Goal: Information Seeking & Learning: Understand process/instructions

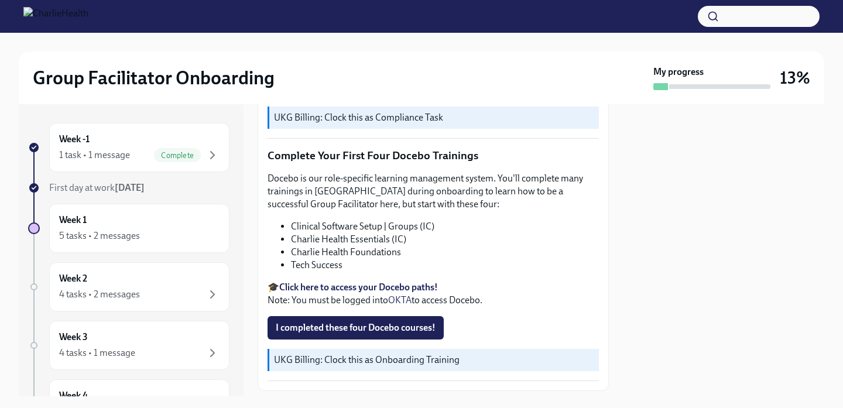
scroll to position [1511, 0]
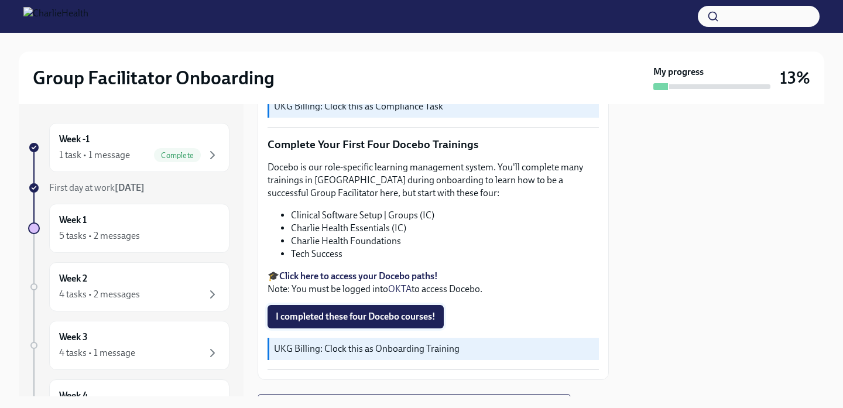
click at [382, 311] on span "I completed these four Docebo courses!" at bounding box center [356, 317] width 160 height 12
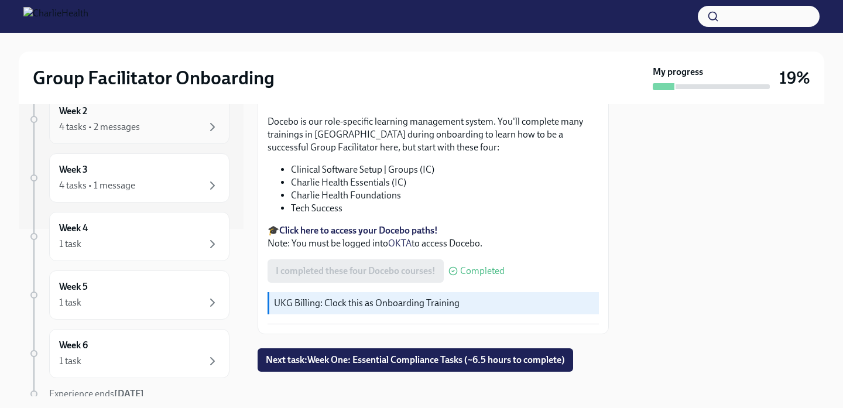
scroll to position [165, 0]
click at [158, 238] on div "Week 4 1 task" at bounding box center [139, 238] width 160 height 29
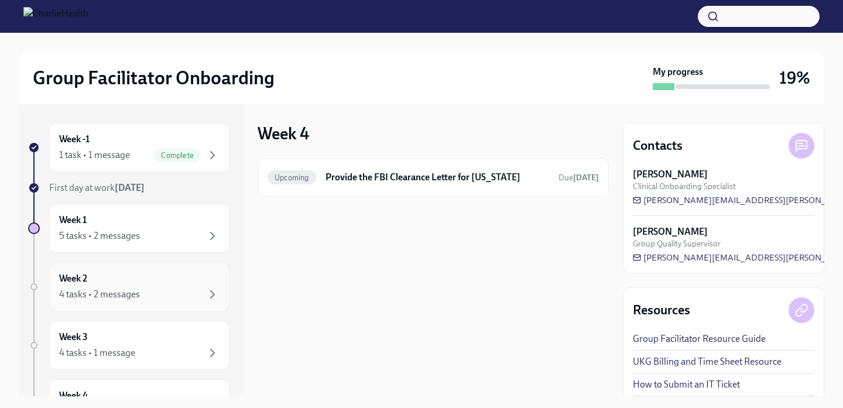
scroll to position [98, 0]
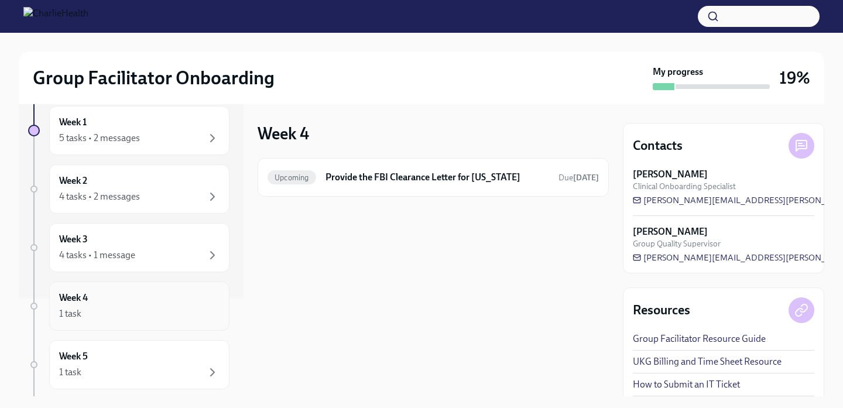
click at [133, 316] on div "1 task" at bounding box center [139, 314] width 160 height 14
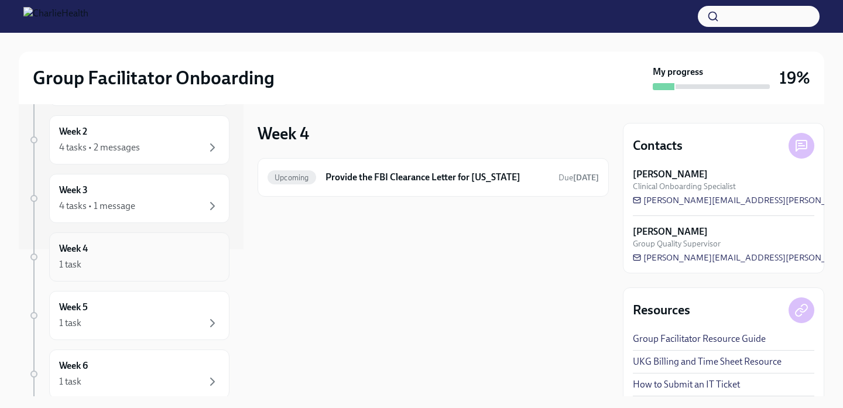
scroll to position [153, 0]
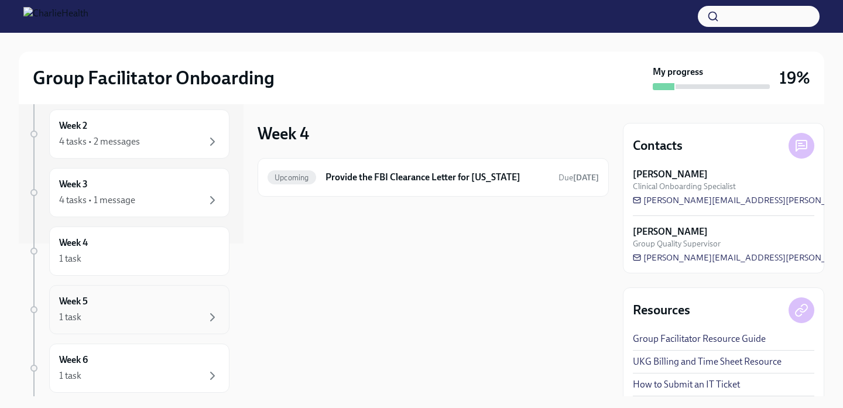
click at [138, 311] on div "1 task" at bounding box center [139, 317] width 160 height 14
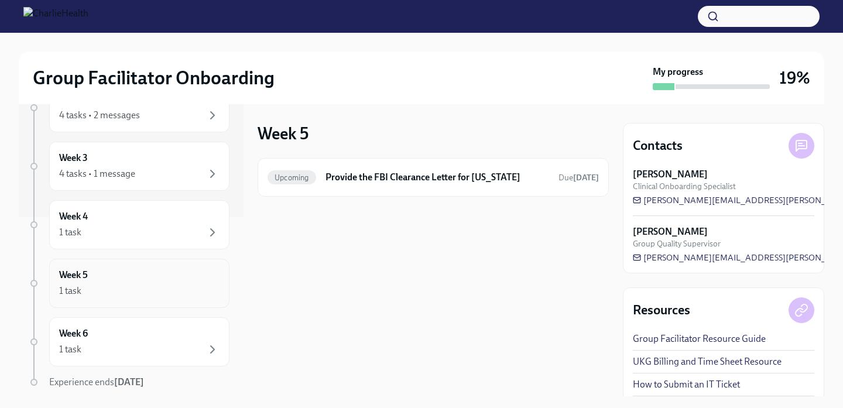
scroll to position [212, 0]
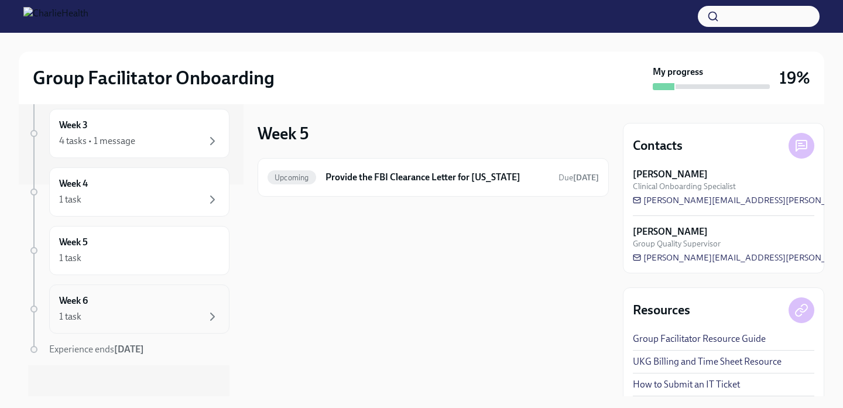
click at [140, 318] on div "1 task" at bounding box center [139, 317] width 160 height 14
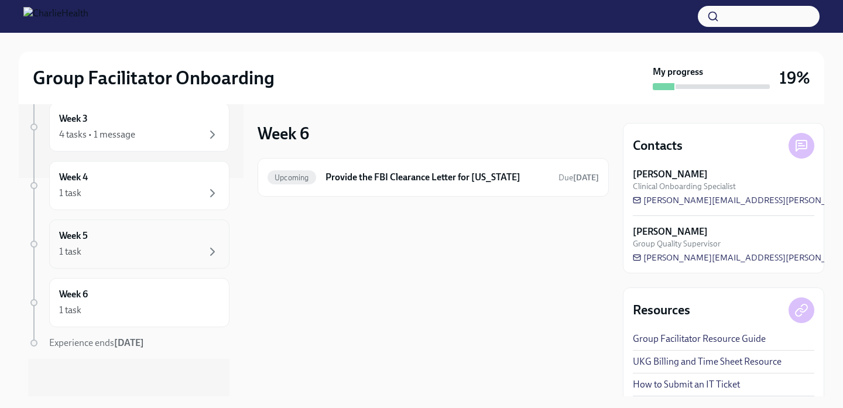
click at [158, 253] on div "1 task" at bounding box center [139, 252] width 160 height 14
click at [160, 197] on div "1 task" at bounding box center [139, 193] width 160 height 14
click at [154, 266] on div "Week 5 1 task" at bounding box center [139, 244] width 180 height 49
click at [156, 305] on div "1 task" at bounding box center [139, 310] width 160 height 14
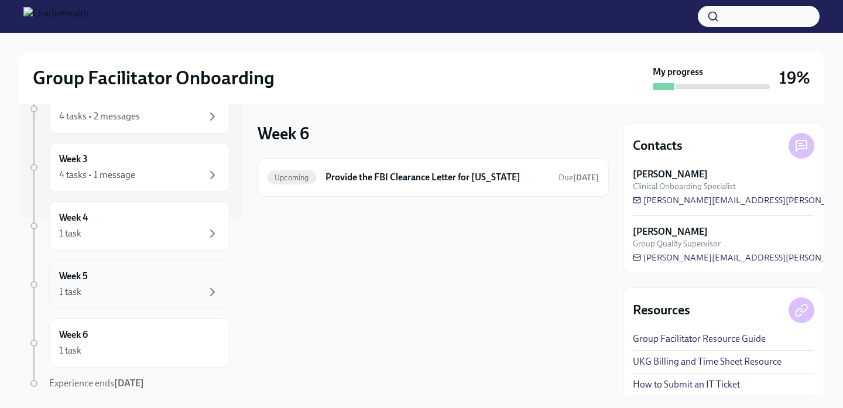
scroll to position [157, 0]
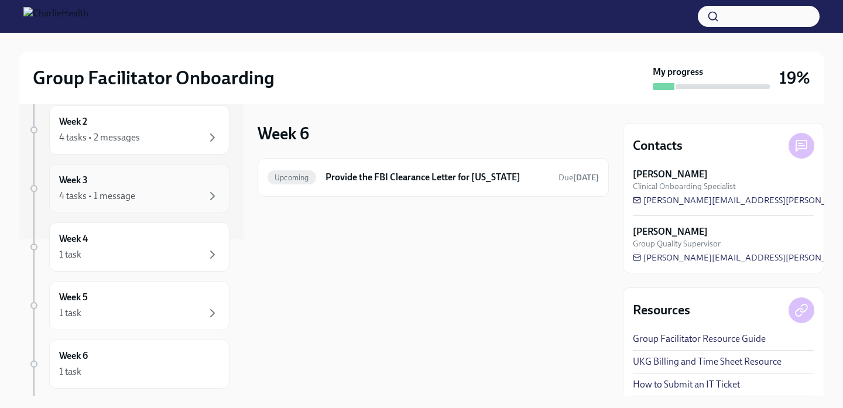
click at [162, 203] on div "Week 3 4 tasks • 1 message" at bounding box center [139, 188] width 180 height 49
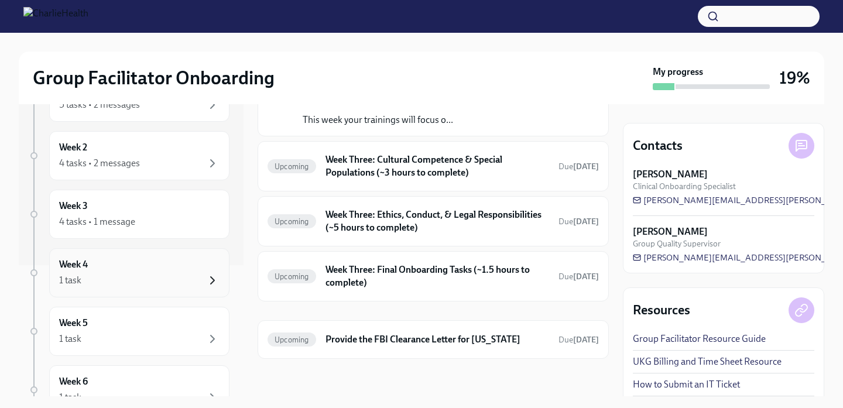
scroll to position [129, 0]
click at [174, 168] on div "4 tasks • 2 messages" at bounding box center [139, 165] width 160 height 14
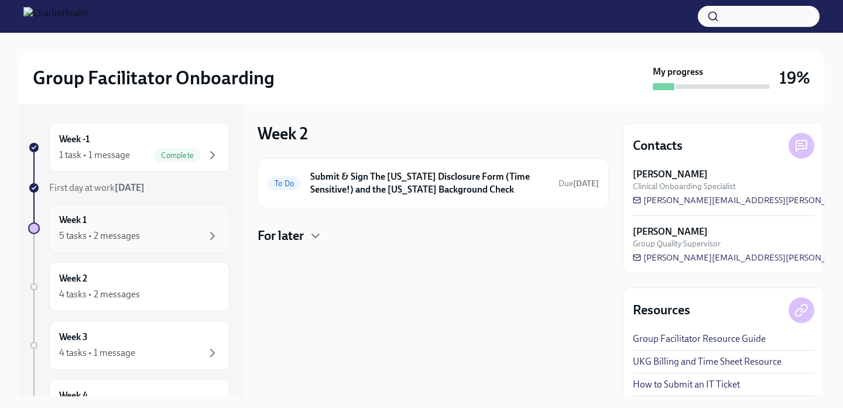
click at [143, 234] on div "5 tasks • 2 messages" at bounding box center [139, 236] width 160 height 14
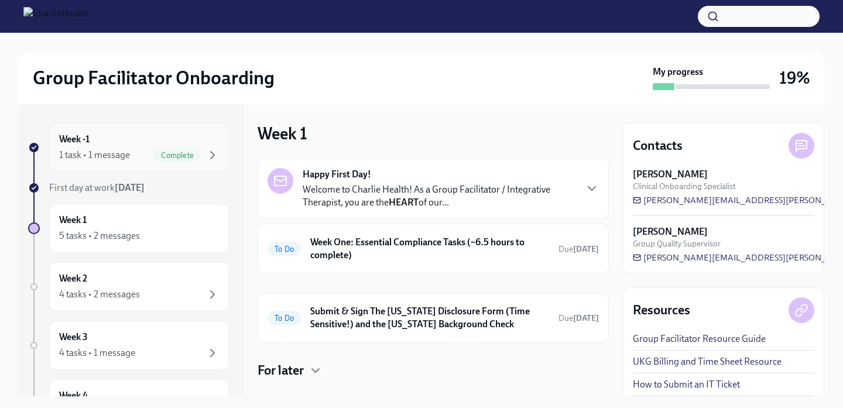
click at [125, 165] on div "Week -1 1 task • 1 message Complete" at bounding box center [139, 147] width 180 height 49
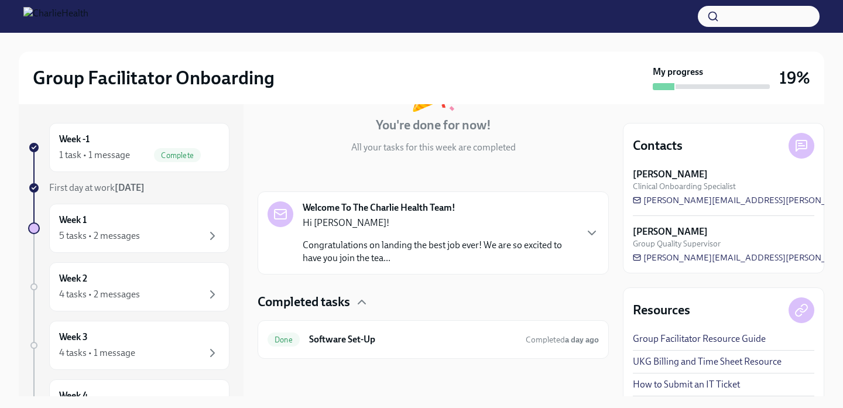
click at [479, 241] on p "Congratulations on landing the best job ever! We are so excited to have you joi…" at bounding box center [439, 252] width 273 height 26
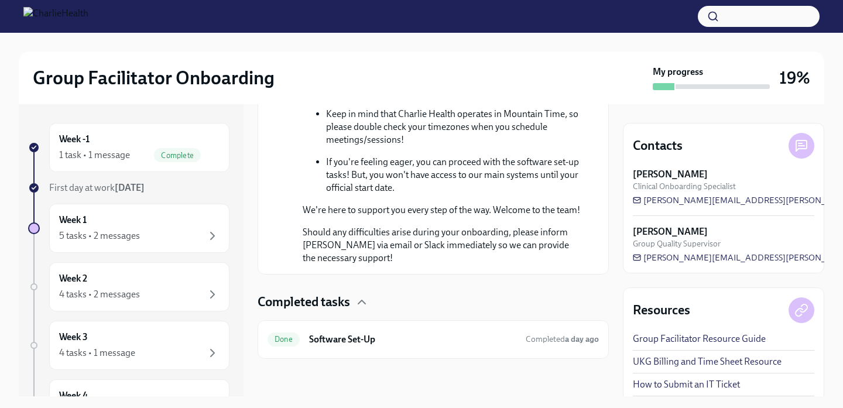
scroll to position [787, 0]
click at [383, 340] on h6 "Software Set-Up" at bounding box center [412, 339] width 207 height 13
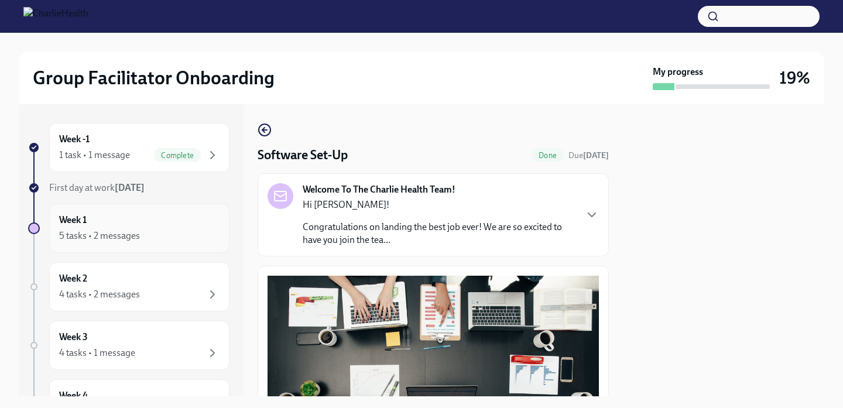
click at [134, 225] on div "Week 1 5 tasks • 2 messages" at bounding box center [139, 228] width 160 height 29
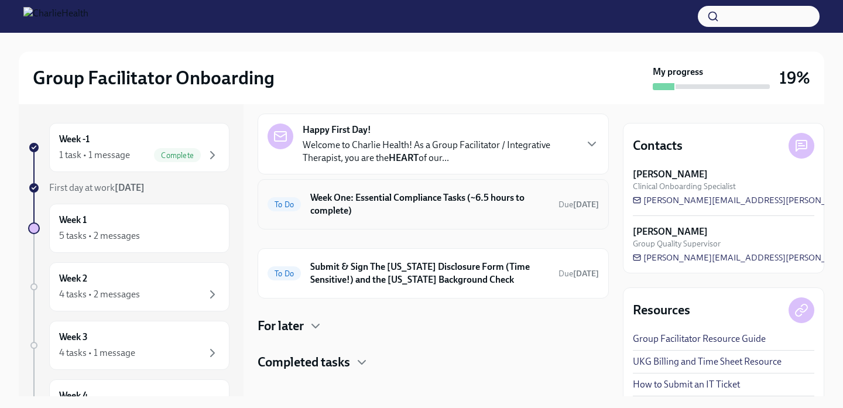
scroll to position [57, 0]
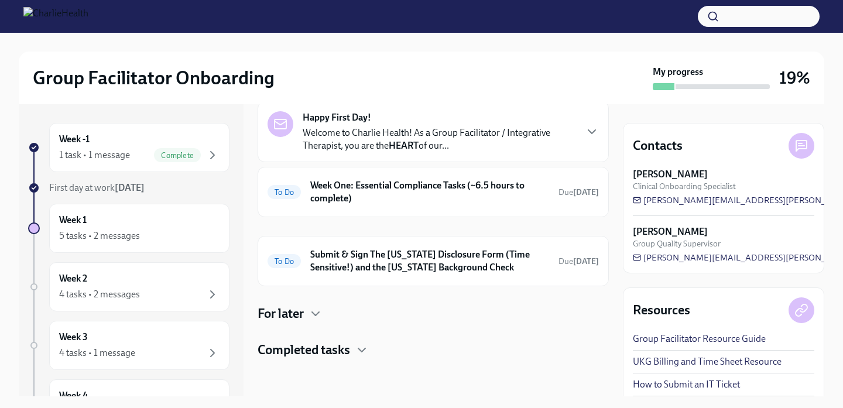
click at [396, 134] on p "Welcome to Charlie Health! As a Group Facilitator / Integrative Therapist, you …" at bounding box center [439, 139] width 273 height 26
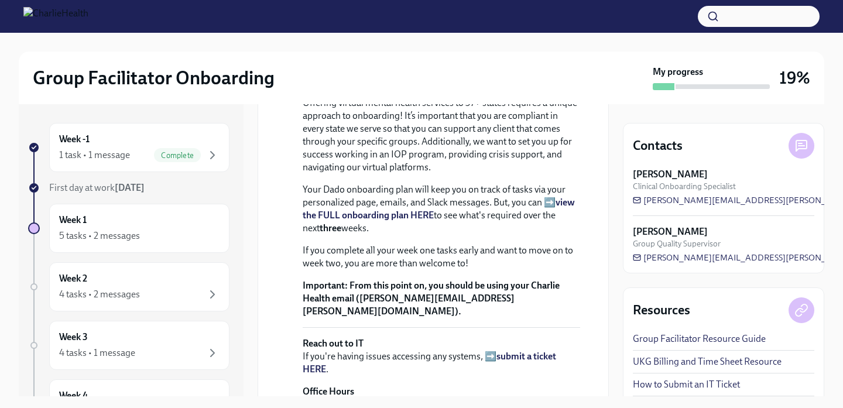
scroll to position [189, 0]
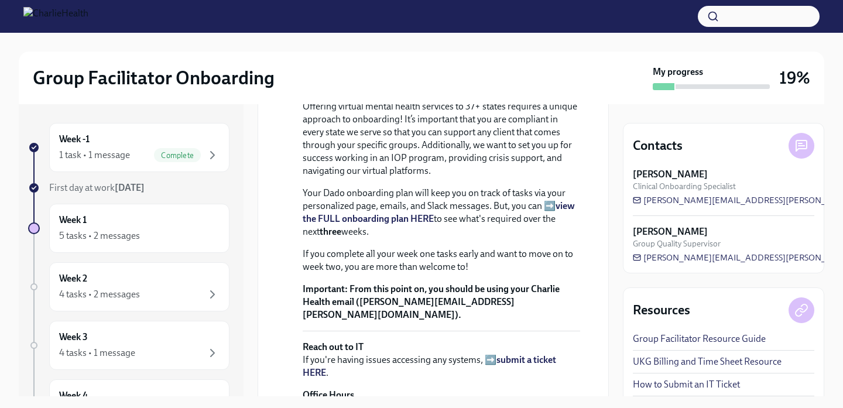
click at [421, 224] on strong "view the FULL onboarding plan HERE" at bounding box center [439, 212] width 272 height 24
